Goal: Task Accomplishment & Management: Manage account settings

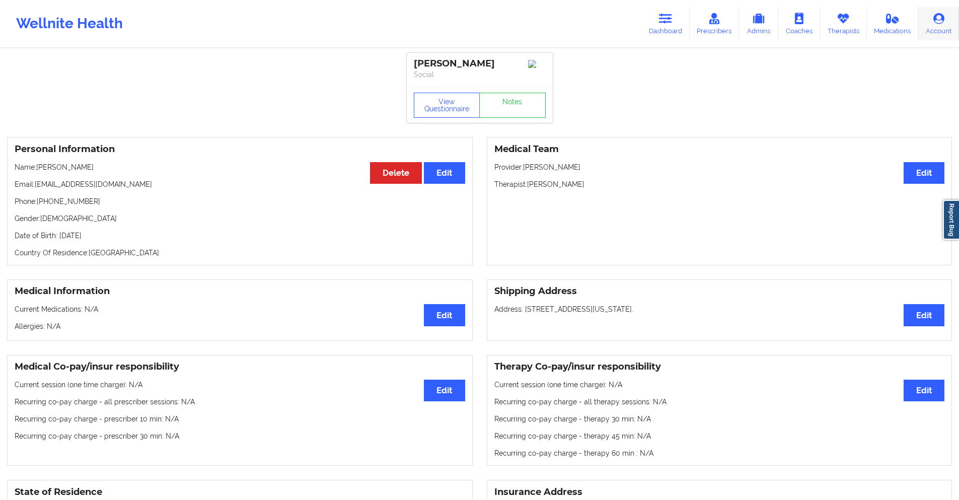
click at [933, 18] on icon at bounding box center [938, 18] width 13 height 11
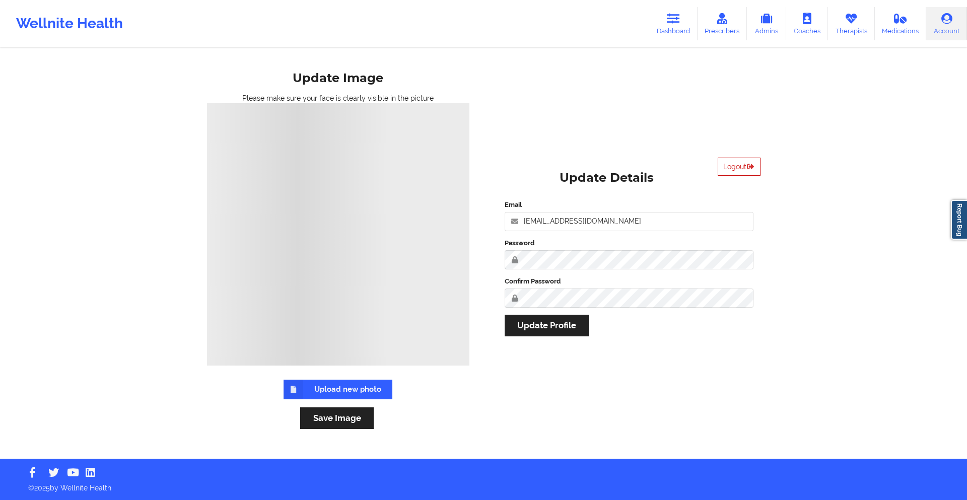
click at [750, 163] on icon at bounding box center [750, 166] width 9 height 6
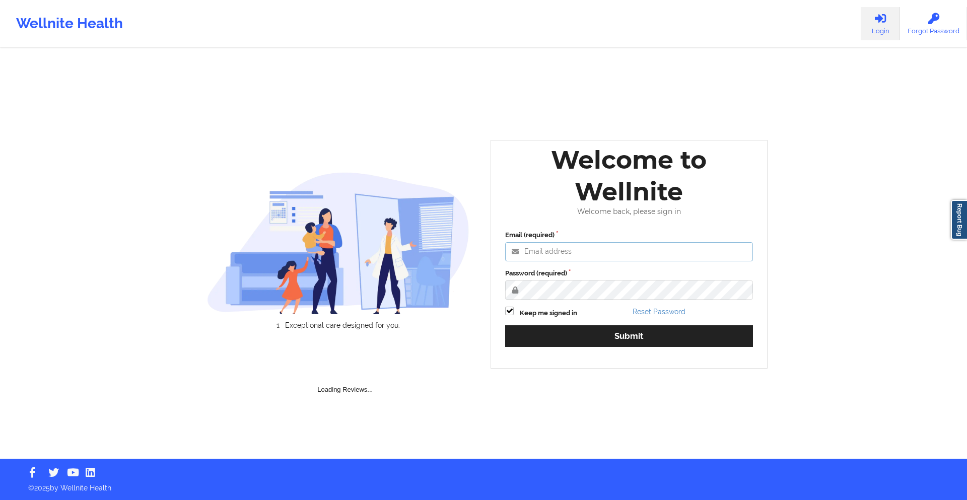
click at [586, 249] on input "Email (required)" at bounding box center [629, 251] width 248 height 19
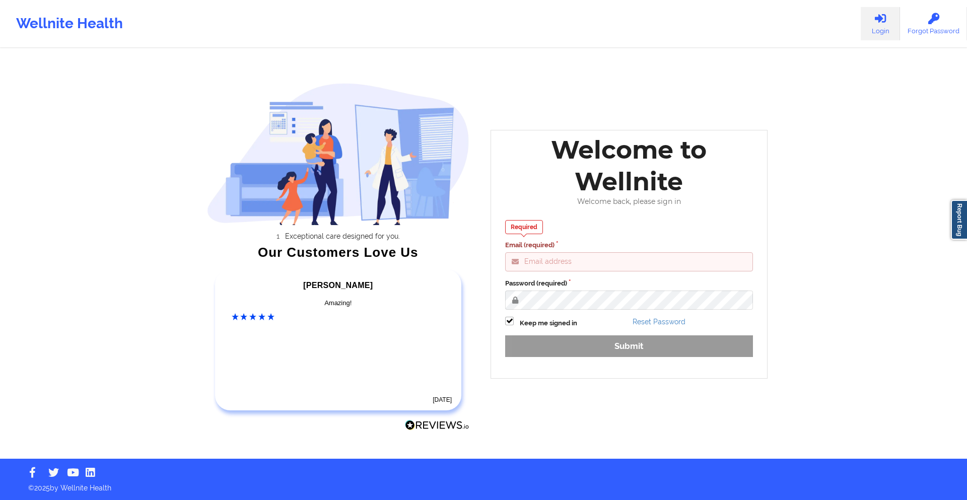
type input "[EMAIL_ADDRESS][DOMAIN_NAME]"
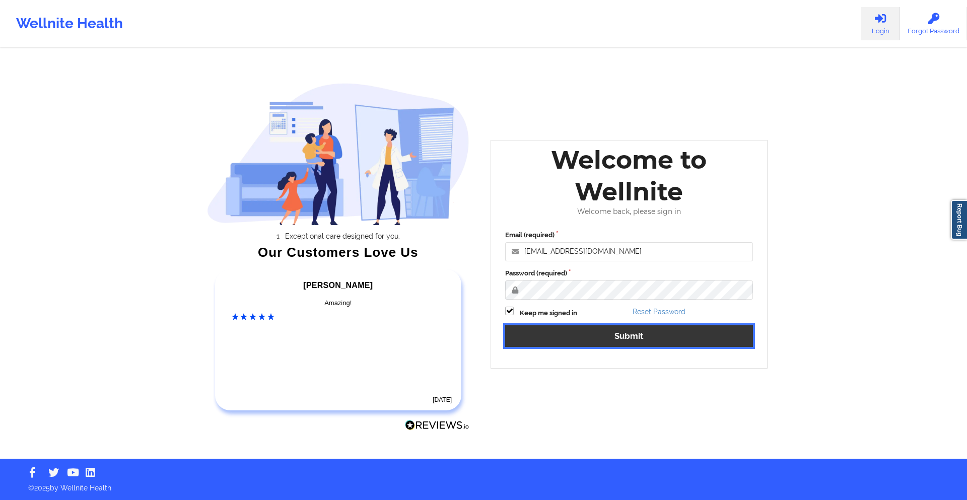
click at [619, 339] on button "Submit" at bounding box center [629, 336] width 248 height 22
